Goal: Obtain resource: Download file/media

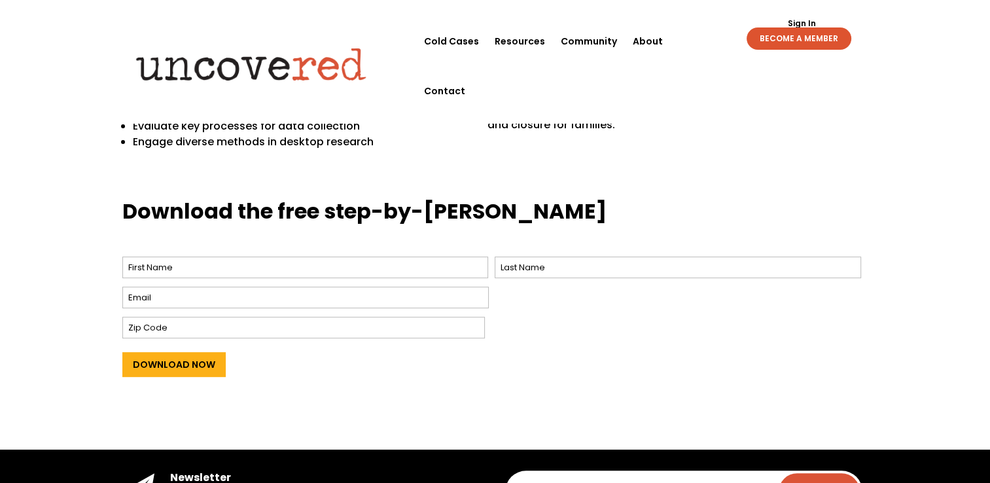
scroll to position [497, 0]
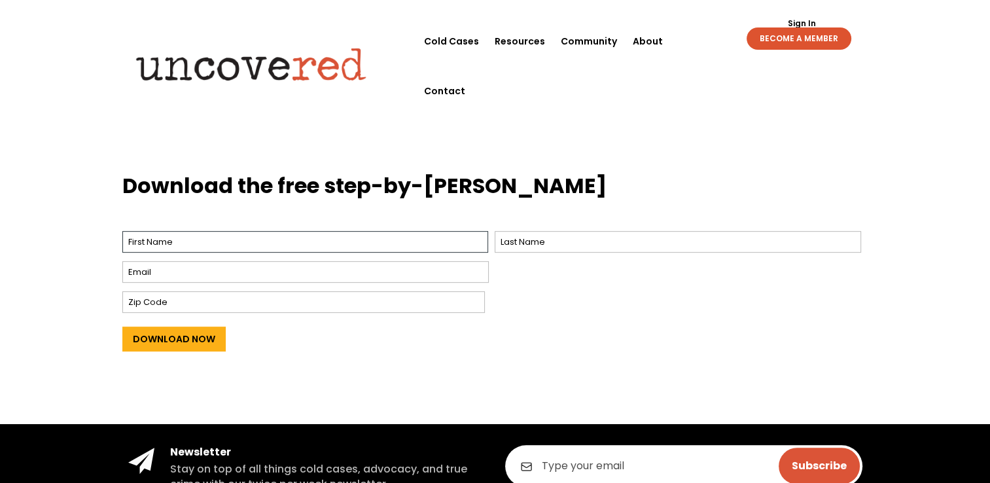
click at [444, 241] on input "First" at bounding box center [305, 242] width 366 height 22
type input "[PERSON_NAME]"
type input "[EMAIL_ADDRESS][DOMAIN_NAME]"
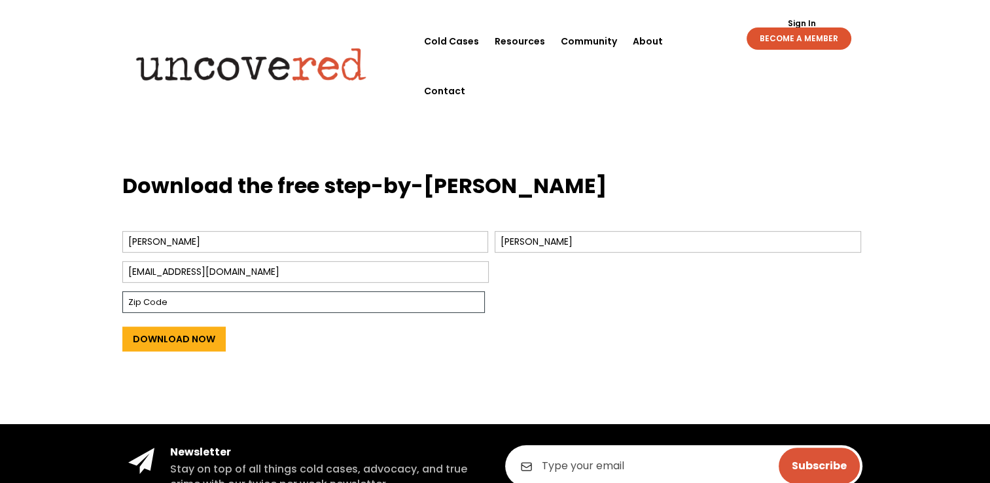
click at [300, 302] on input "Zip Code" at bounding box center [303, 302] width 362 height 22
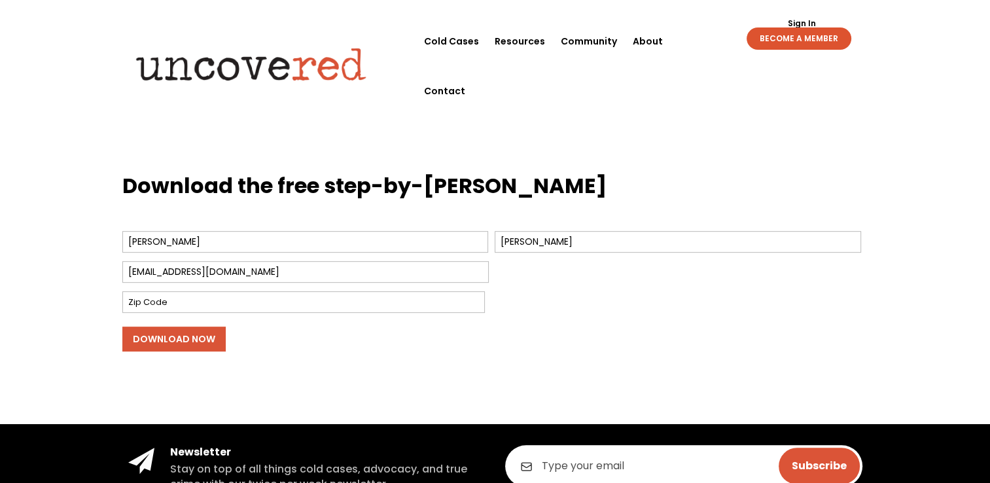
click at [186, 340] on input "Download Now" at bounding box center [173, 338] width 103 height 25
click at [190, 338] on input "Download Now" at bounding box center [173, 338] width 103 height 25
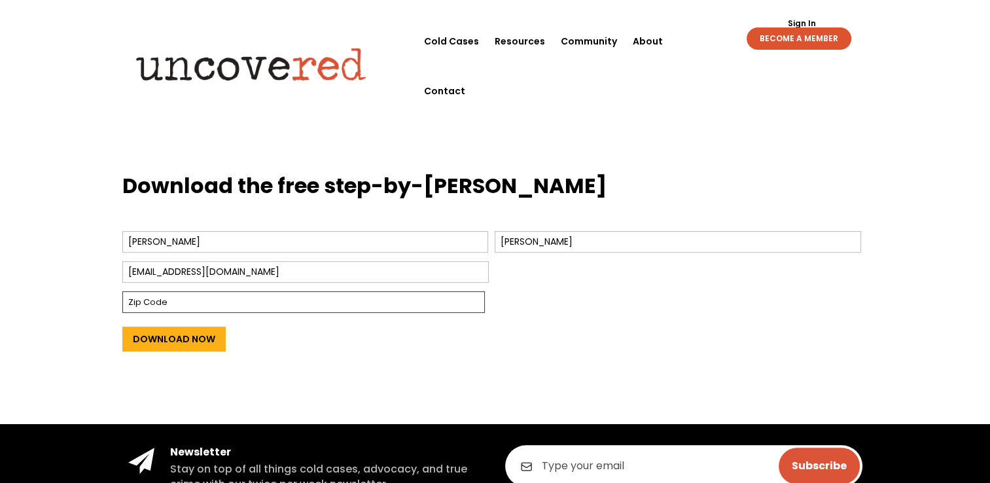
click at [242, 296] on input "Zip Code" at bounding box center [303, 302] width 362 height 22
type input "500694"
